Goal: Transaction & Acquisition: Purchase product/service

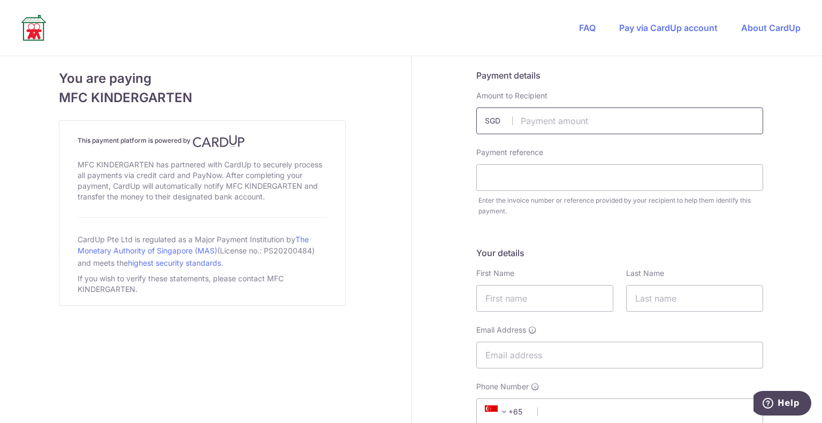
click at [532, 120] on input "text" at bounding box center [619, 121] width 287 height 27
type input "1599.74"
click at [555, 113] on input "1599.74" at bounding box center [619, 121] width 287 height 27
drag, startPoint x: 553, startPoint y: 120, endPoint x: 474, endPoint y: 113, distance: 80.1
click at [476, 113] on input "1599.74" at bounding box center [619, 121] width 287 height 27
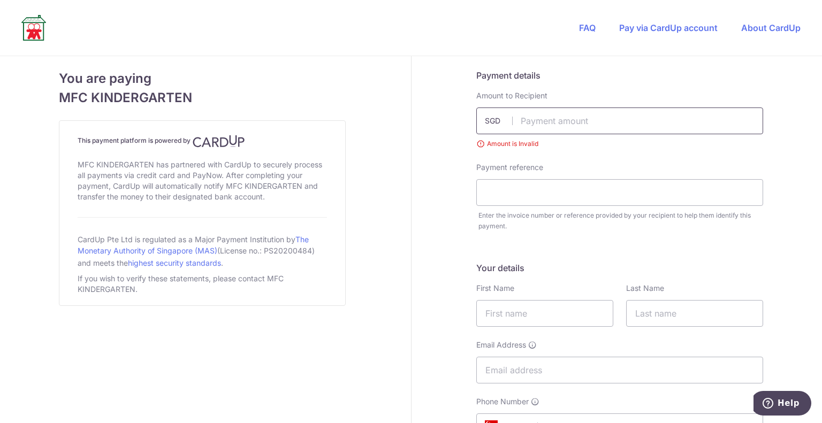
click at [533, 119] on input "text" at bounding box center [619, 121] width 287 height 27
type input "1599.74"
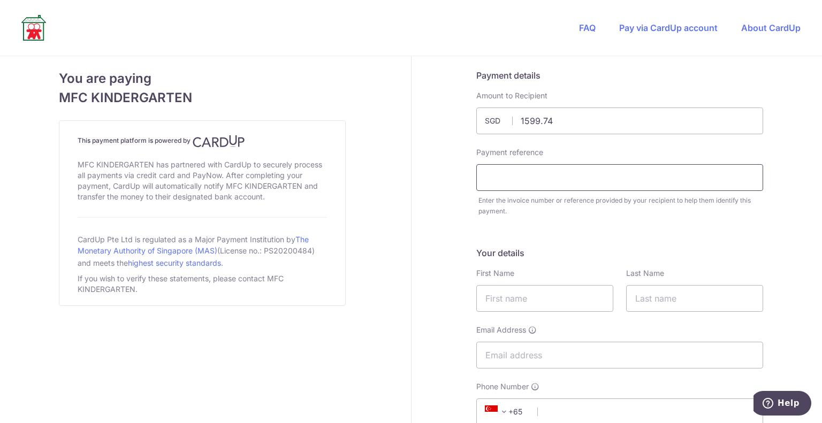
click at [511, 175] on input "text" at bounding box center [619, 177] width 287 height 27
type input "[PERSON_NAME]"
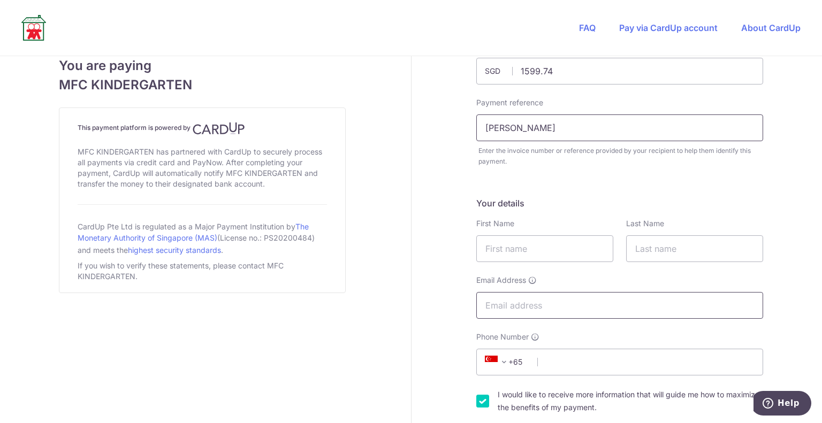
scroll to position [161, 0]
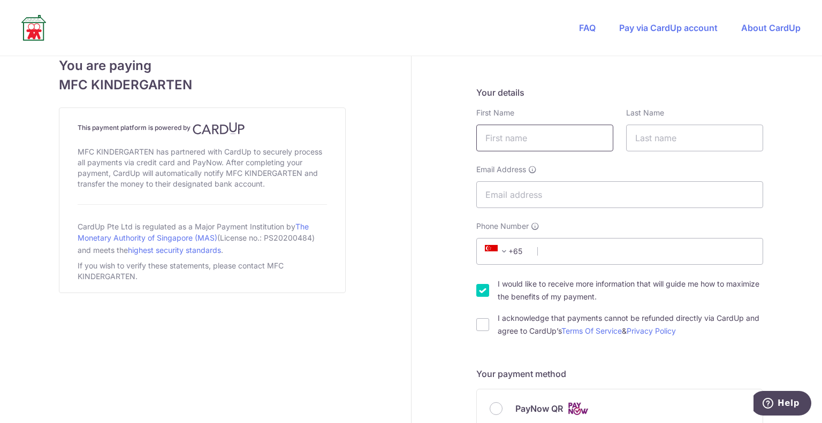
click at [515, 130] on input "text" at bounding box center [544, 138] width 137 height 27
type input "Saurabh"
type input "[PERSON_NAME]"
type input "96203915"
type input "248362"
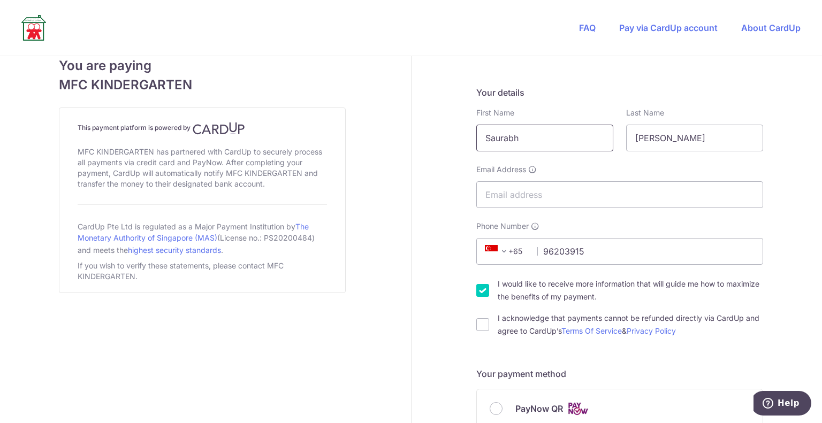
type input "[STREET_ADDRESS]"
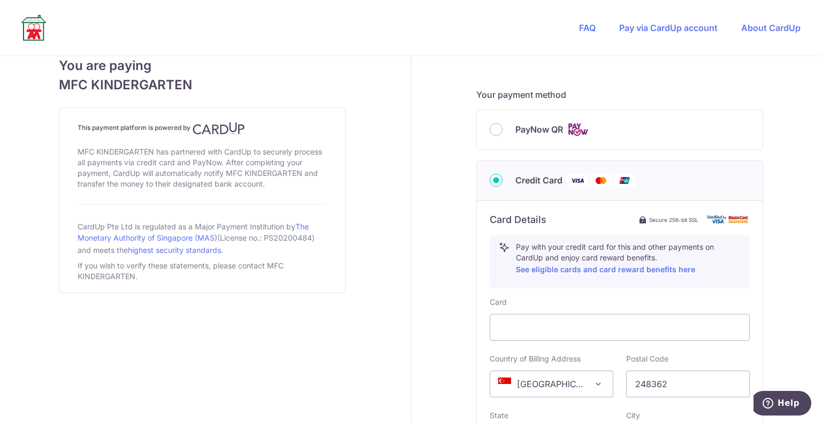
scroll to position [423, 0]
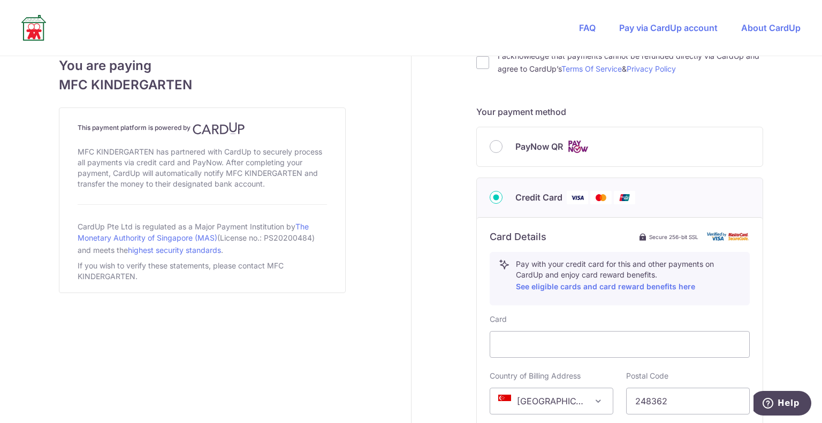
click at [509, 145] on div "PayNow QR" at bounding box center [620, 146] width 260 height 13
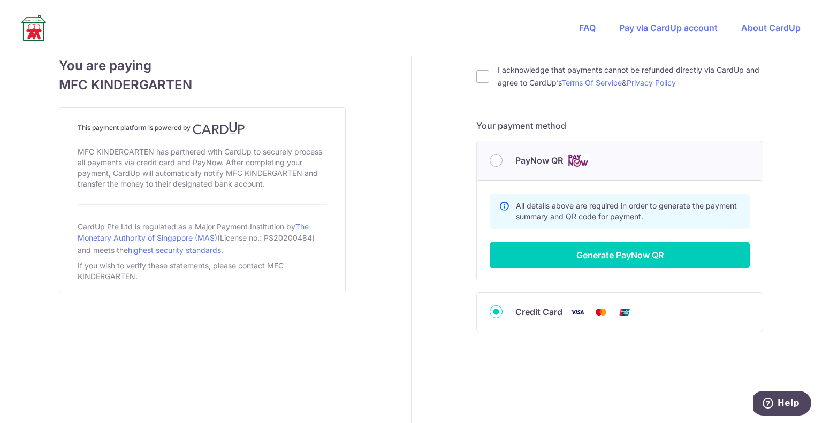
scroll to position [408, 0]
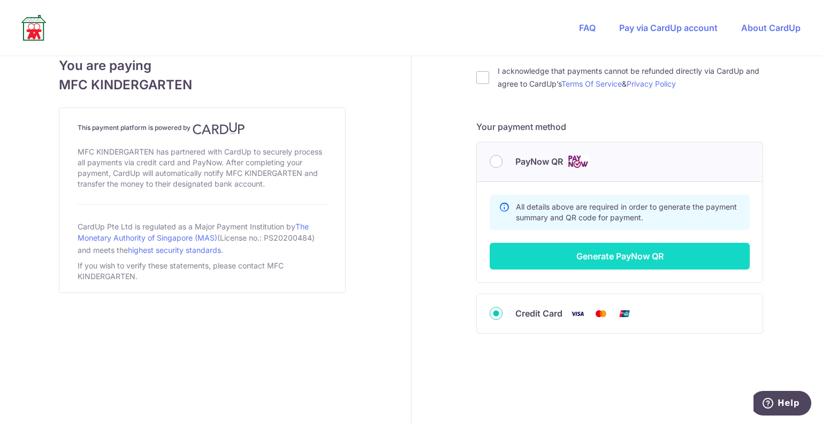
click at [597, 255] on button "Generate PayNow QR" at bounding box center [620, 256] width 260 height 27
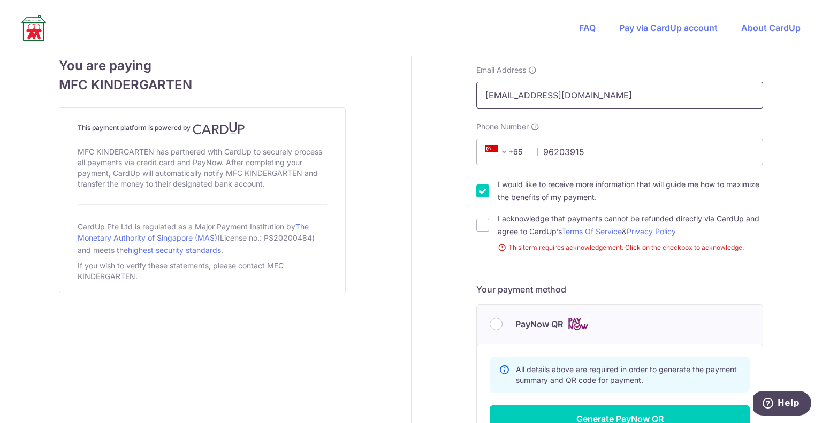
scroll to position [330, 0]
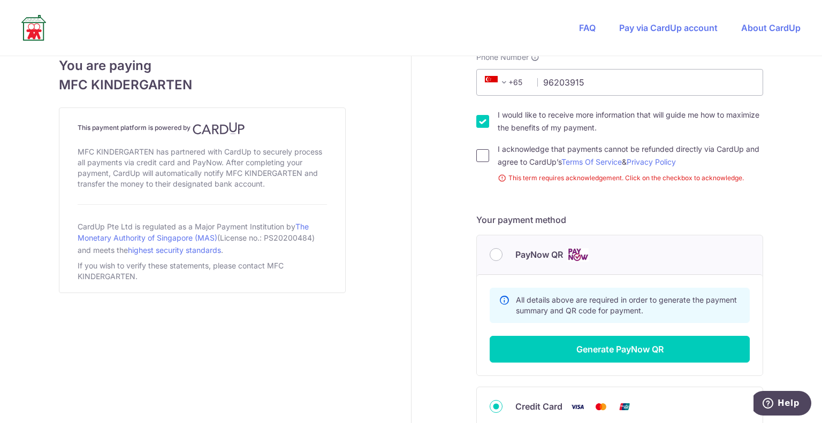
type input "[EMAIL_ADDRESS][DOMAIN_NAME]"
click at [476, 156] on input "I acknowledge that payments cannot be refunded directly via CardUp and agree to…" at bounding box center [482, 155] width 13 height 13
checkbox input "true"
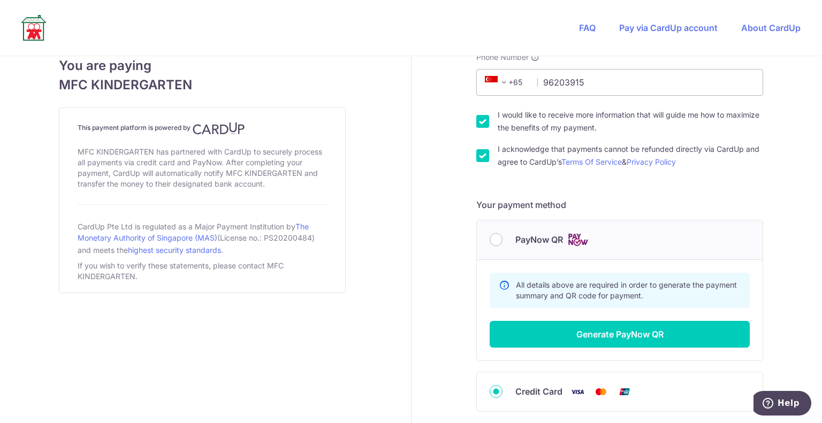
click at [479, 122] on input "I would like to receive more information that will guide me how to maximize the…" at bounding box center [482, 121] width 13 height 13
checkbox input "false"
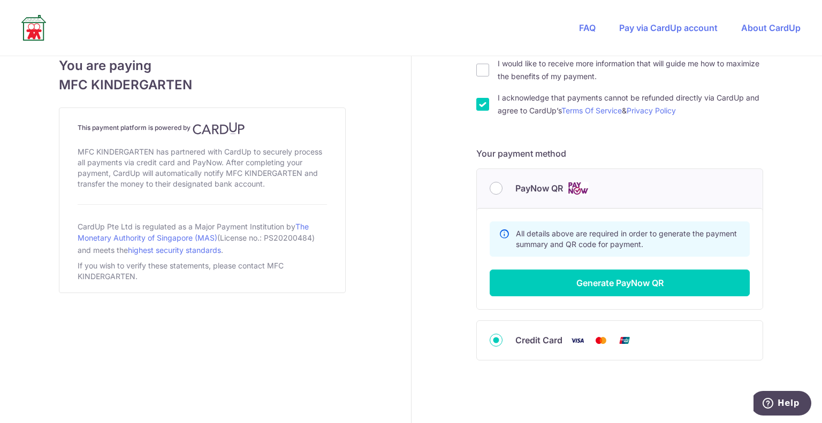
scroll to position [408, 0]
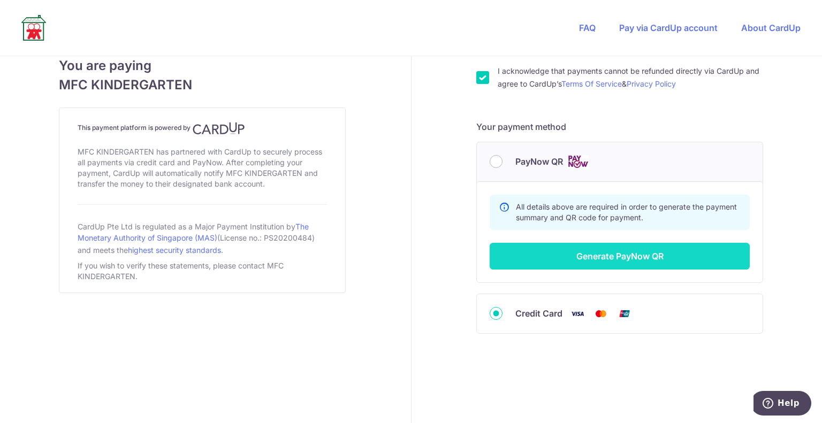
click at [575, 244] on button "Generate PayNow QR" at bounding box center [620, 256] width 260 height 27
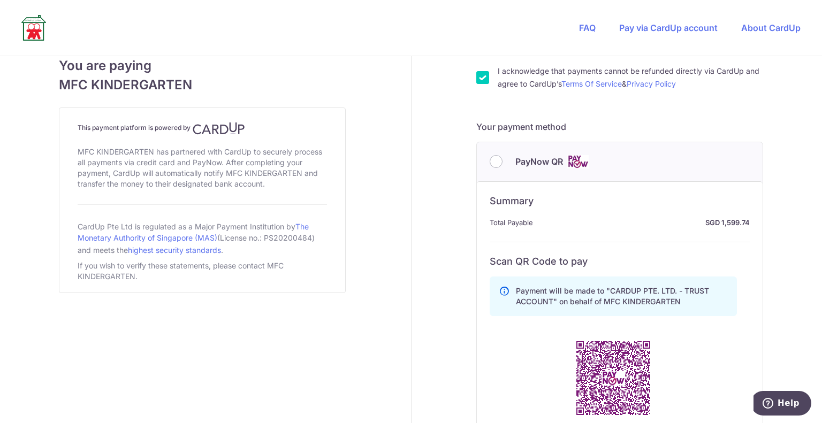
click at [483, 162] on div "PayNow QR" at bounding box center [620, 161] width 286 height 39
click at [492, 165] on input "PayNow QR" at bounding box center [496, 161] width 13 height 13
radio input "true"
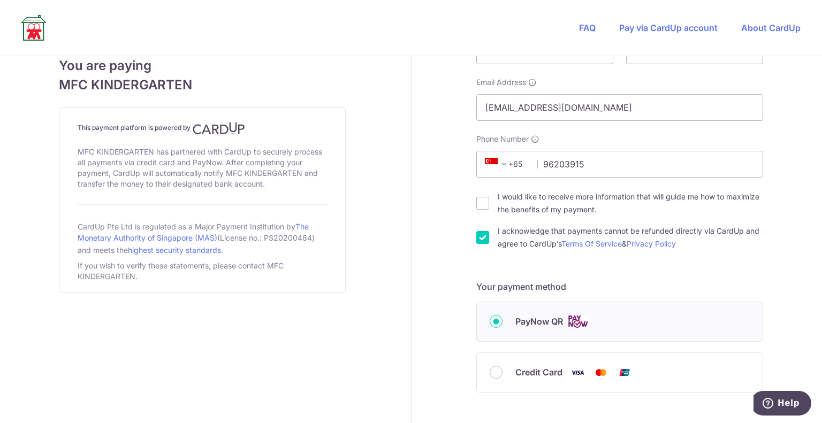
scroll to position [307, 0]
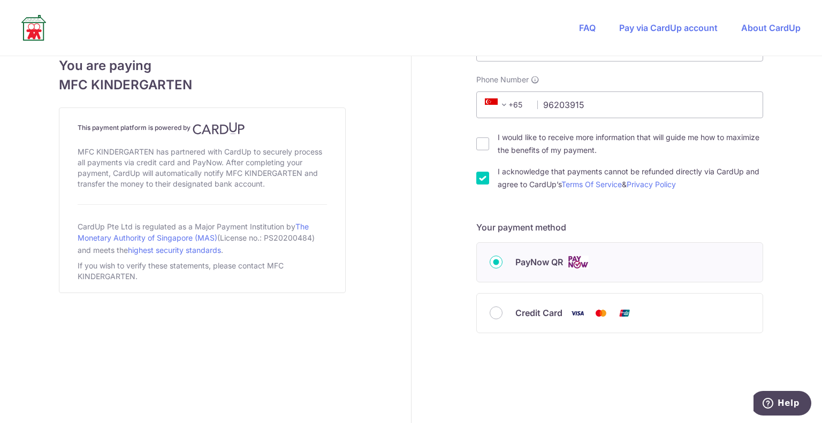
click at [551, 268] on span "PayNow QR" at bounding box center [539, 262] width 48 height 13
click at [503, 268] on input "PayNow QR" at bounding box center [496, 262] width 13 height 13
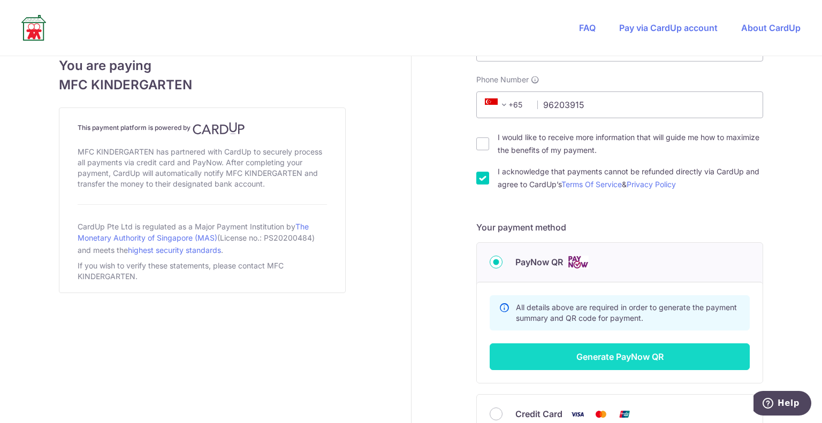
click at [610, 355] on button "Generate PayNow QR" at bounding box center [620, 357] width 260 height 27
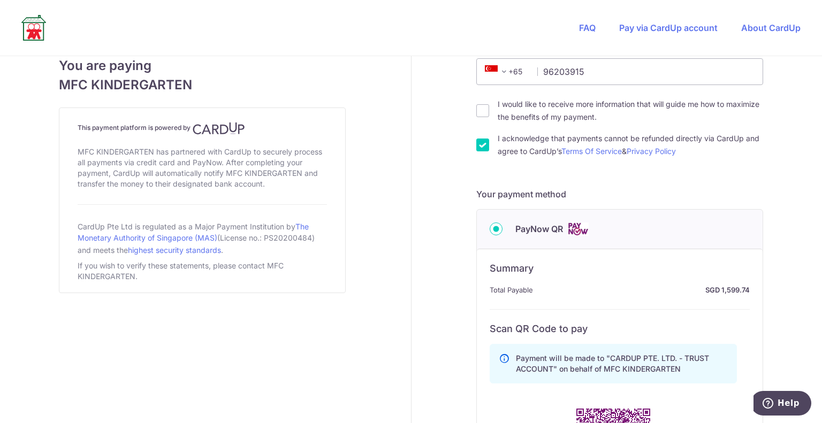
scroll to position [575, 0]
